Goal: Use online tool/utility: Utilize a website feature to perform a specific function

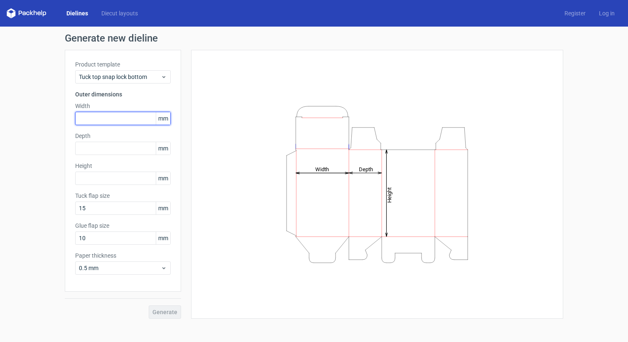
click at [101, 120] on input "text" at bounding box center [123, 118] width 96 height 13
type input "200"
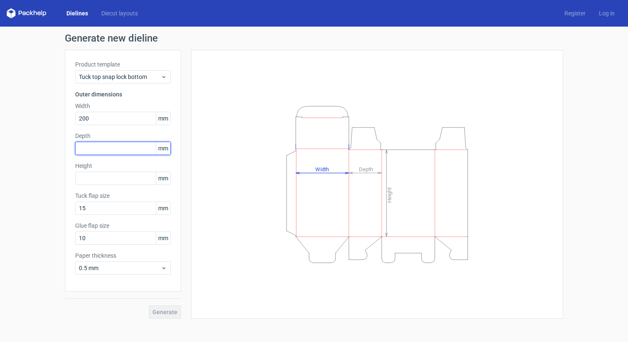
click at [84, 152] on input "text" at bounding box center [123, 148] width 96 height 13
type input "200"
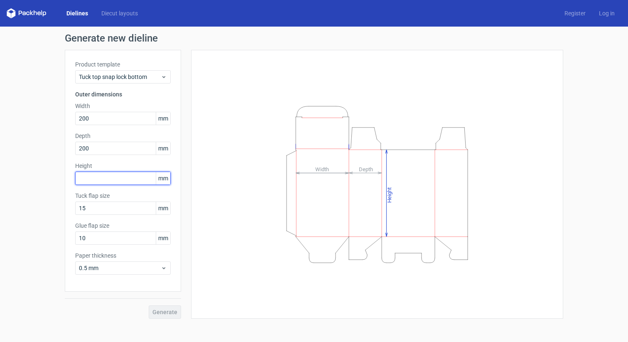
click at [80, 179] on input "text" at bounding box center [123, 178] width 96 height 13
type input "50"
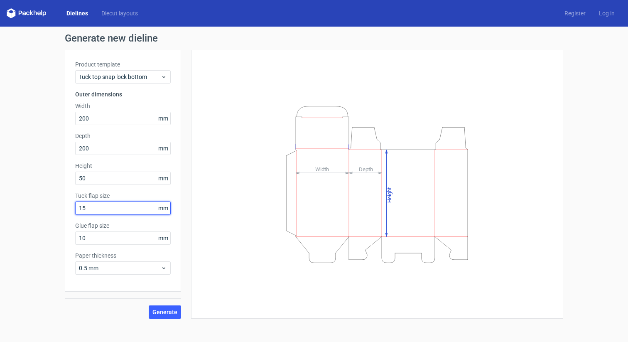
click at [104, 206] on input "15" at bounding box center [123, 207] width 96 height 13
click at [172, 162] on div "Product template Tuck top snap lock bottom Outer dimensions Width 200 mm Depth …" at bounding box center [123, 171] width 116 height 242
